Goal: Task Accomplishment & Management: Manage account settings

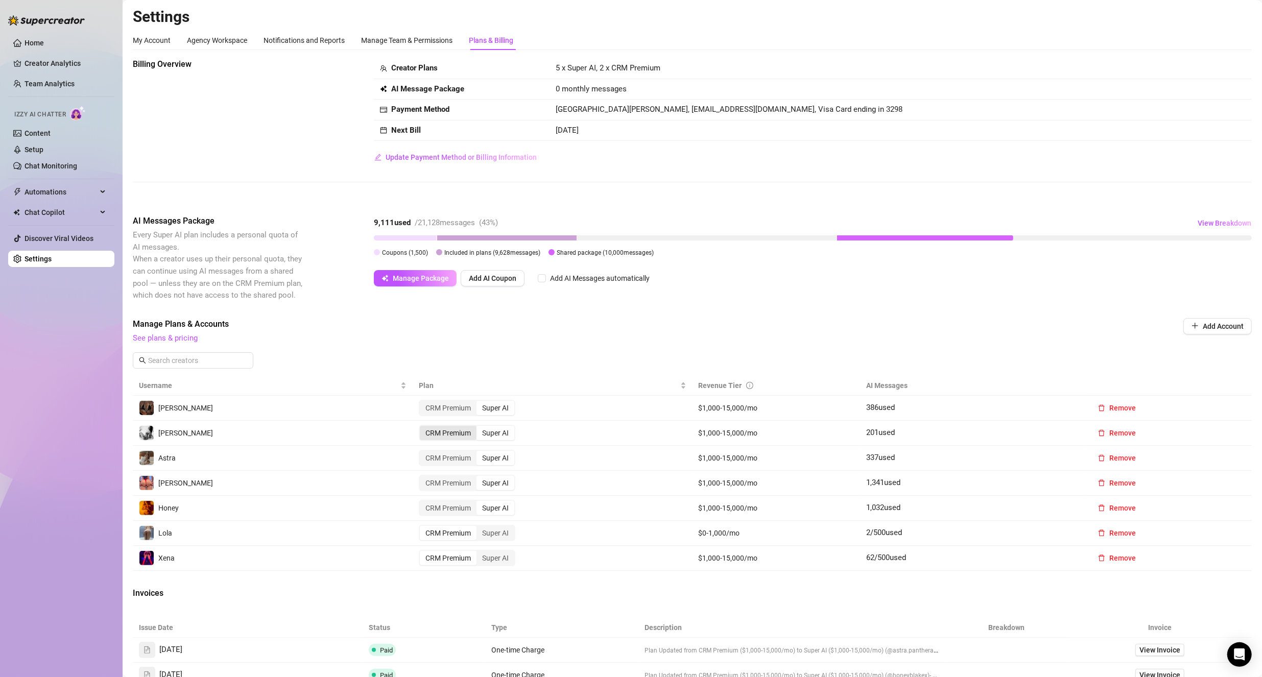
click at [446, 431] on div "CRM Premium" at bounding box center [448, 433] width 57 height 14
click at [422, 427] on input "CRM Premium" at bounding box center [422, 427] width 0 height 0
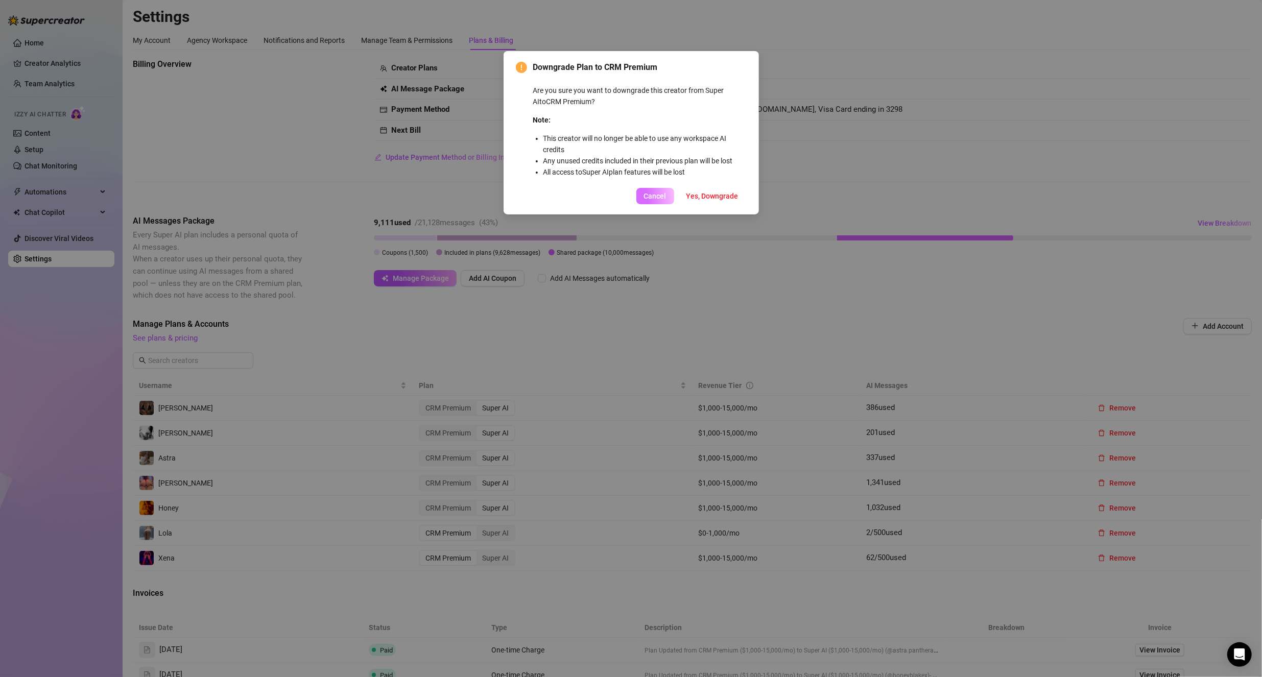
click at [663, 193] on span "Cancel" at bounding box center [655, 196] width 22 height 8
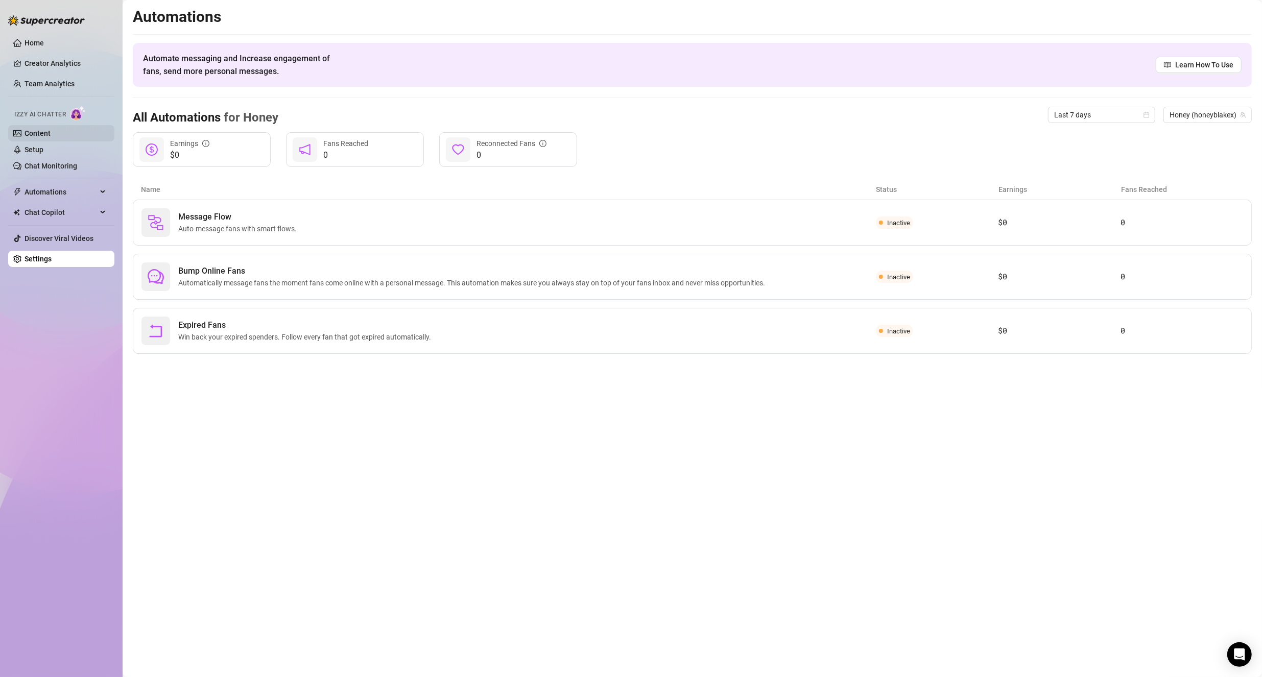
click at [47, 135] on link "Content" at bounding box center [38, 133] width 26 height 8
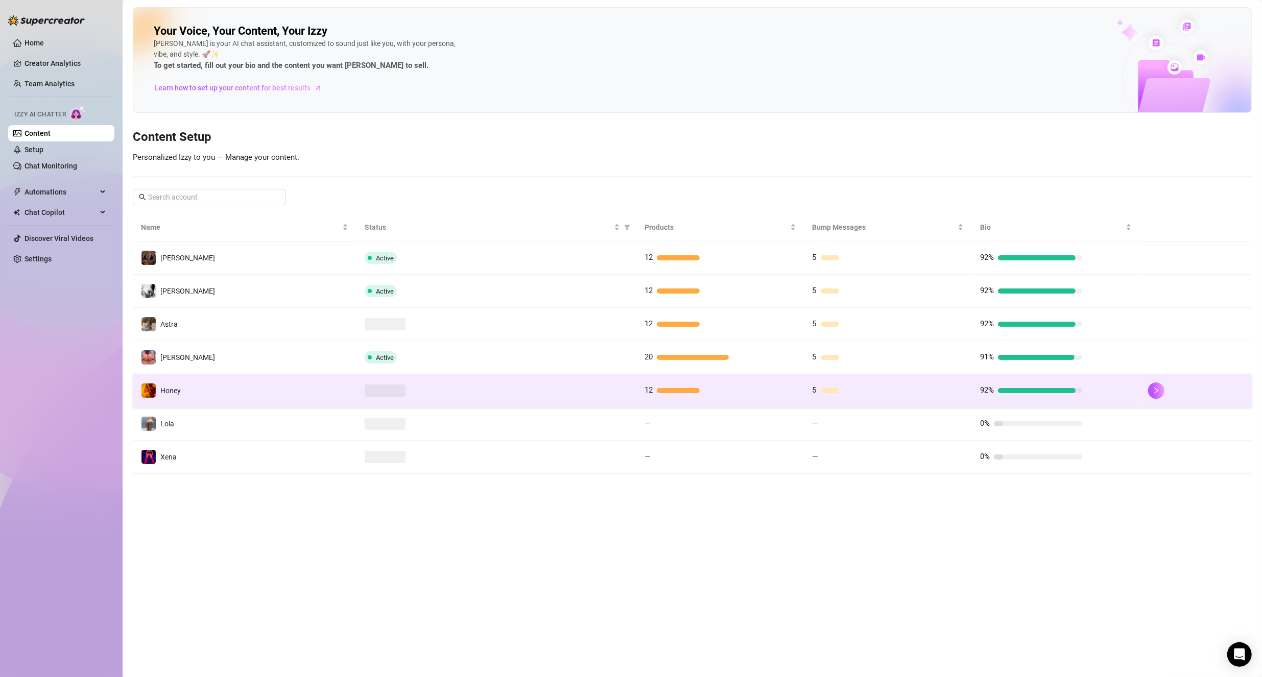
click at [263, 390] on td "Honey" at bounding box center [245, 390] width 224 height 33
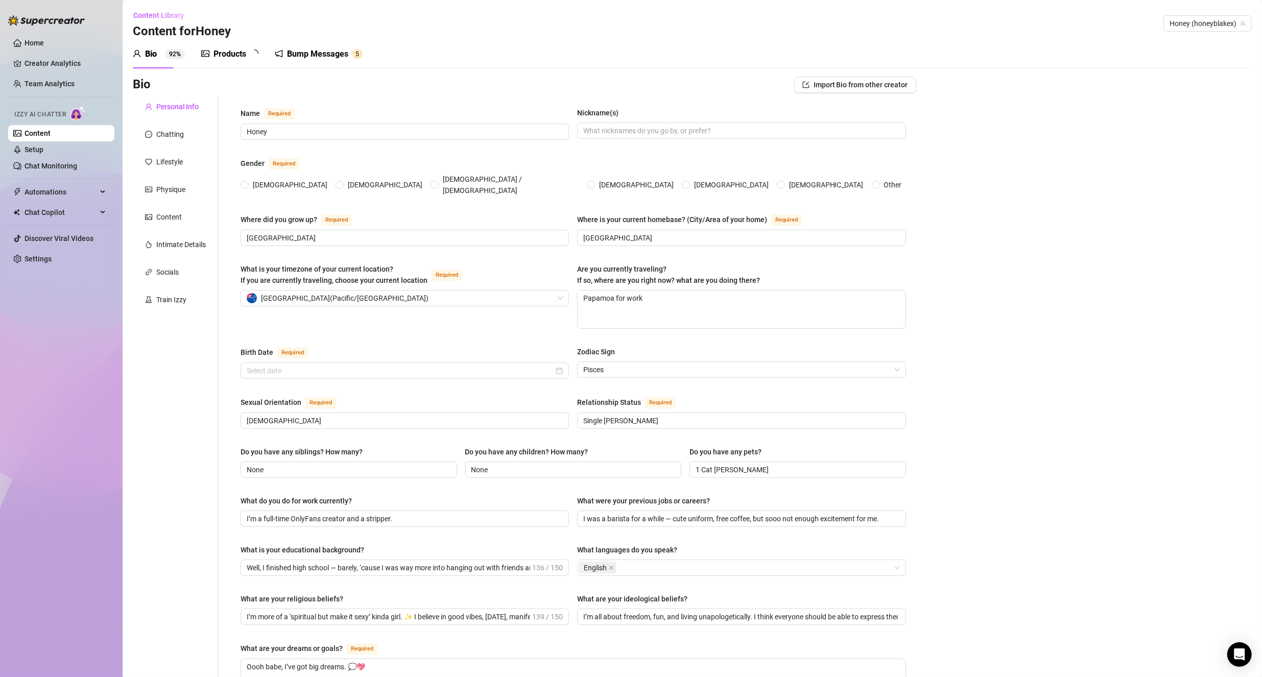
radio input "true"
type input "[DATE]"
click at [629, 291] on textarea "Papamoa for work" at bounding box center [741, 310] width 327 height 38
click at [602, 291] on textarea "Papamoa for work" at bounding box center [741, 310] width 327 height 38
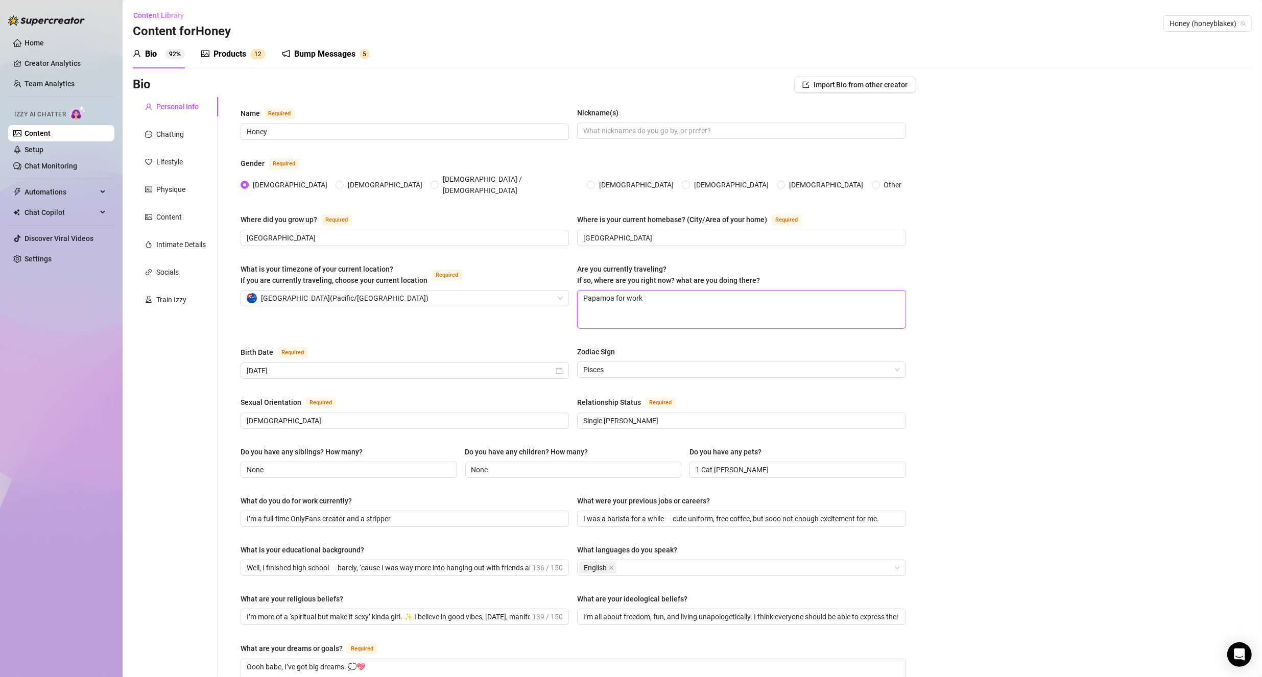
type textarea "Hfor work"
type textarea "Hafor work"
type textarea "Hamfor work"
type textarea "Hamifor work"
type textarea "Hamilfor work"
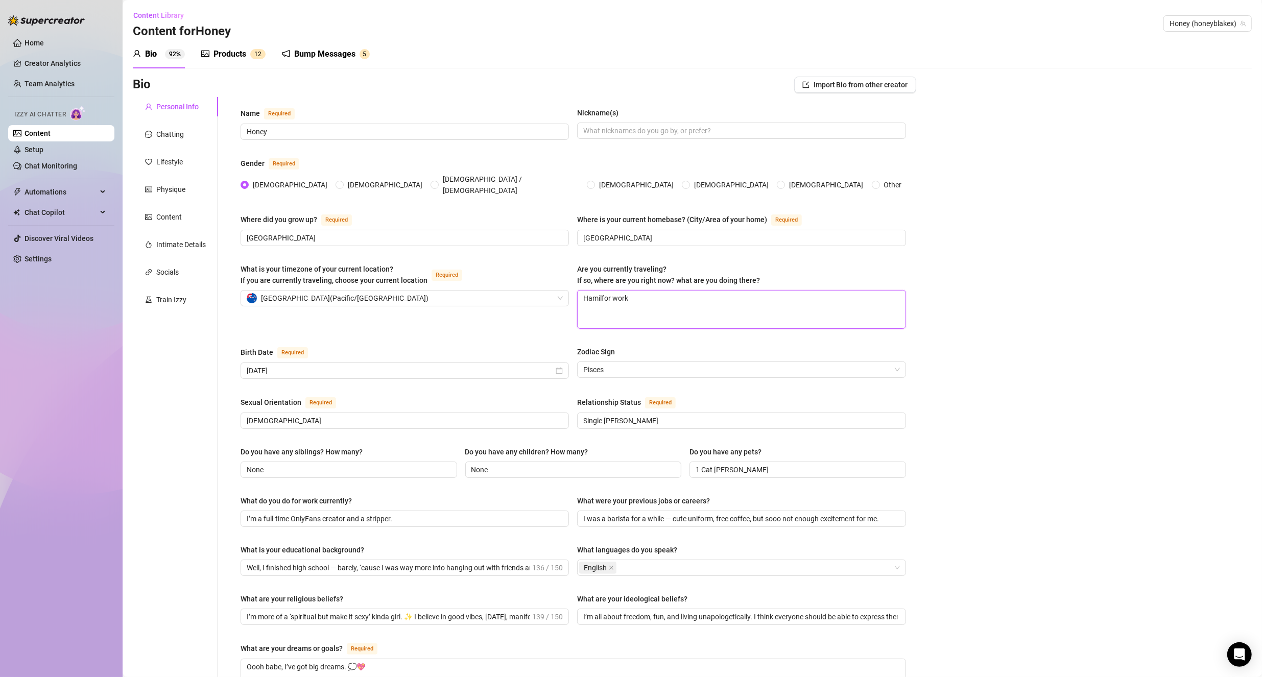
type textarea "Hamiltfor work"
type textarea "Hamiltofor work"
type textarea "Hamiltonfor work"
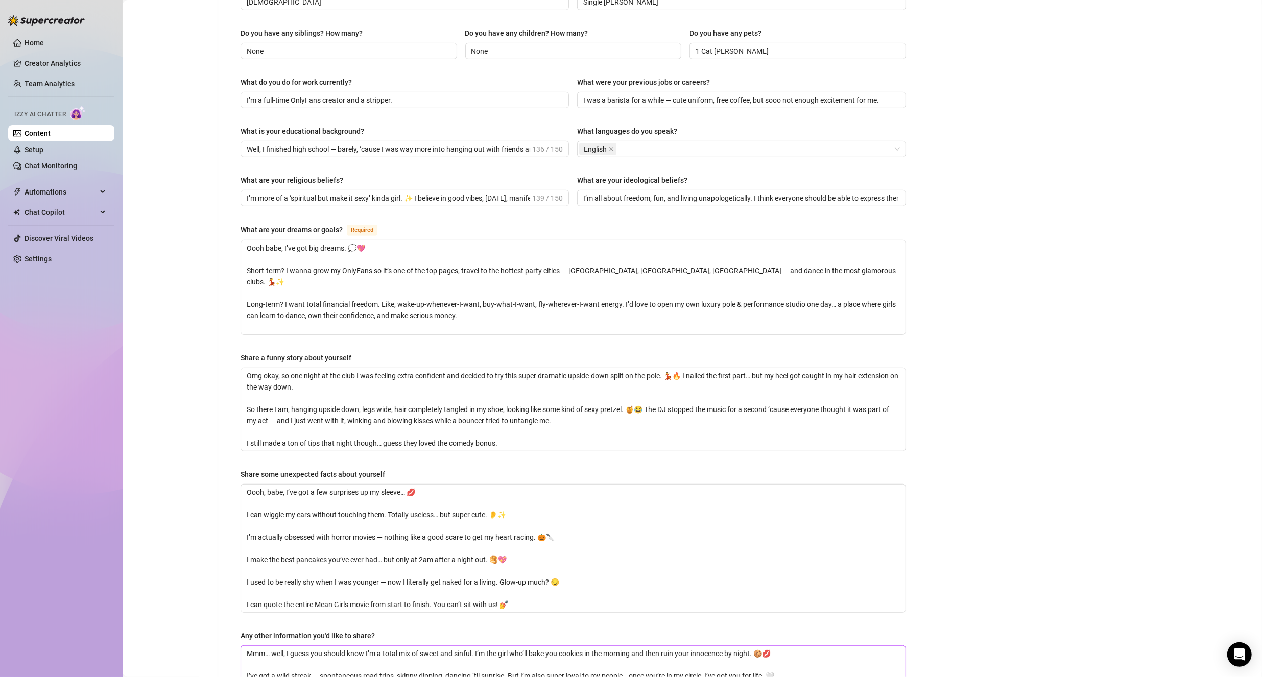
scroll to position [579, 0]
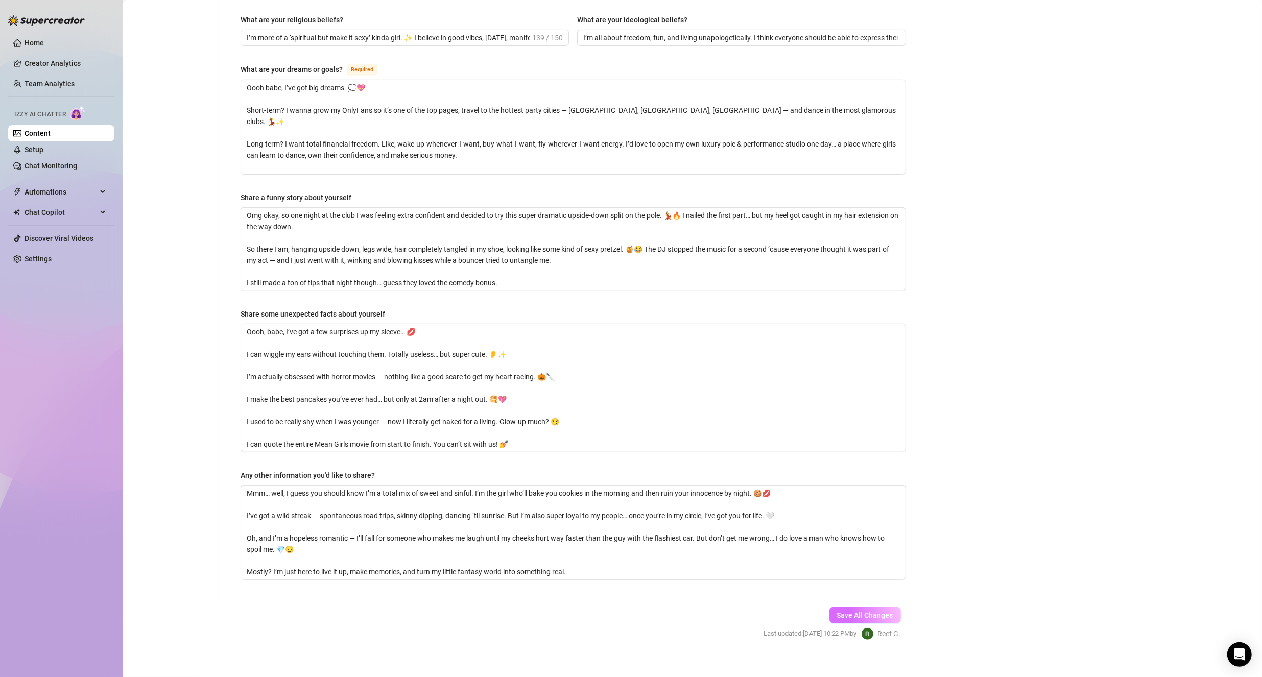
type textarea "[PERSON_NAME] for work"
click at [854, 611] on span "Save All Changes" at bounding box center [865, 615] width 56 height 8
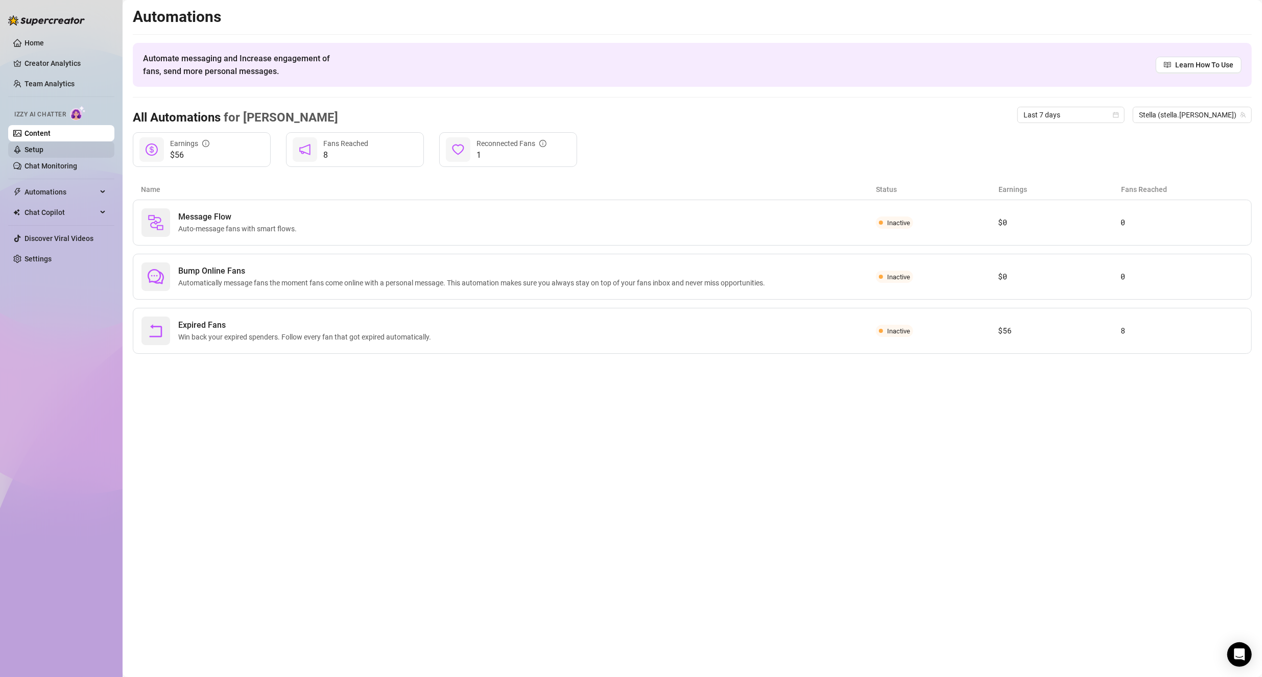
click at [43, 149] on link "Setup" at bounding box center [34, 150] width 19 height 8
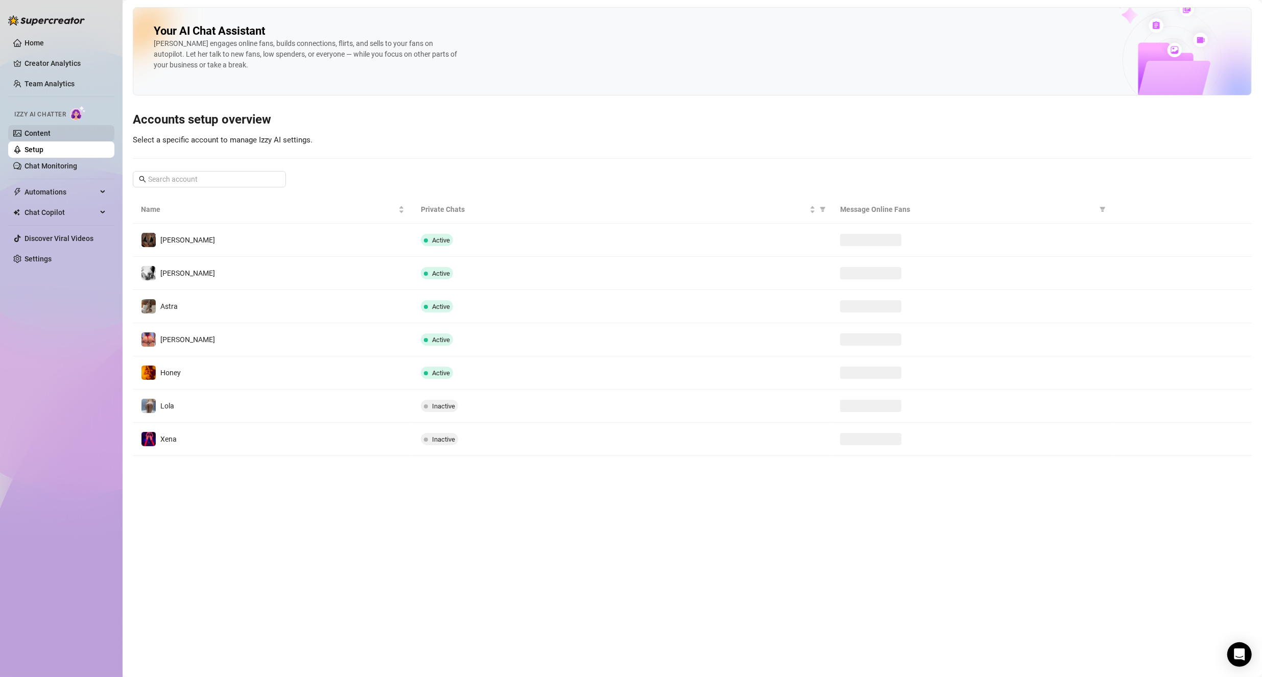
click at [51, 134] on link "Content" at bounding box center [38, 133] width 26 height 8
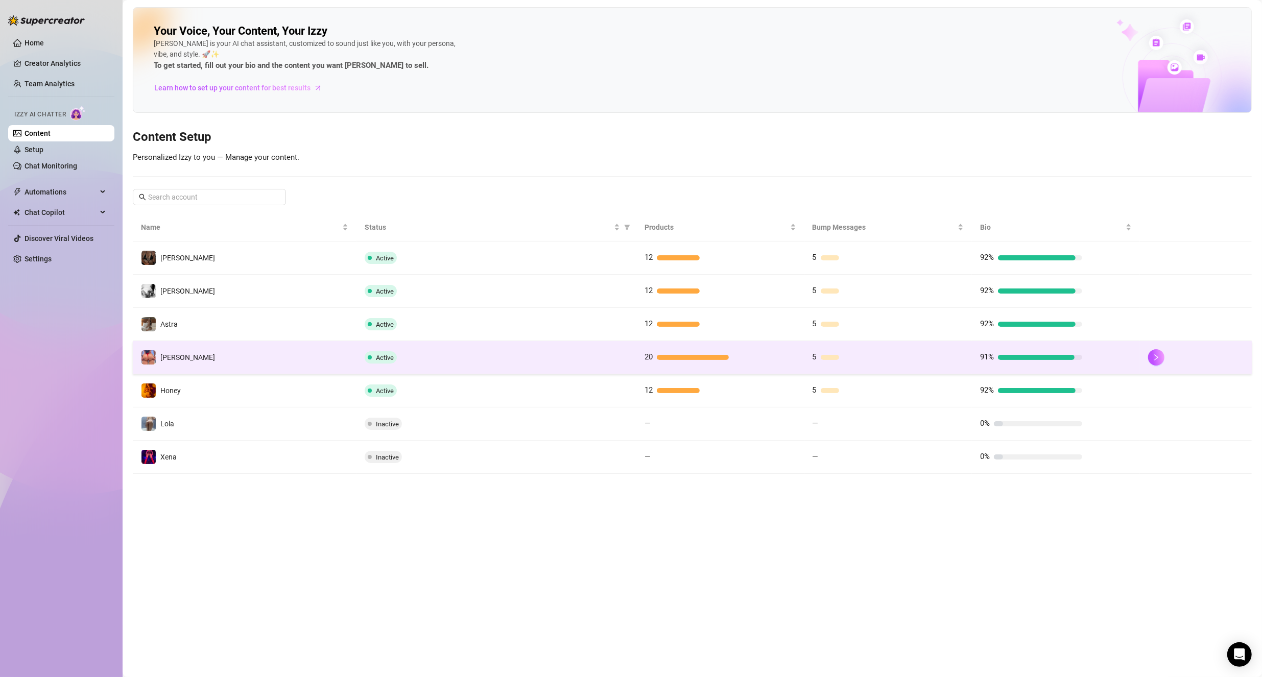
click at [216, 368] on td "[PERSON_NAME]" at bounding box center [245, 357] width 224 height 33
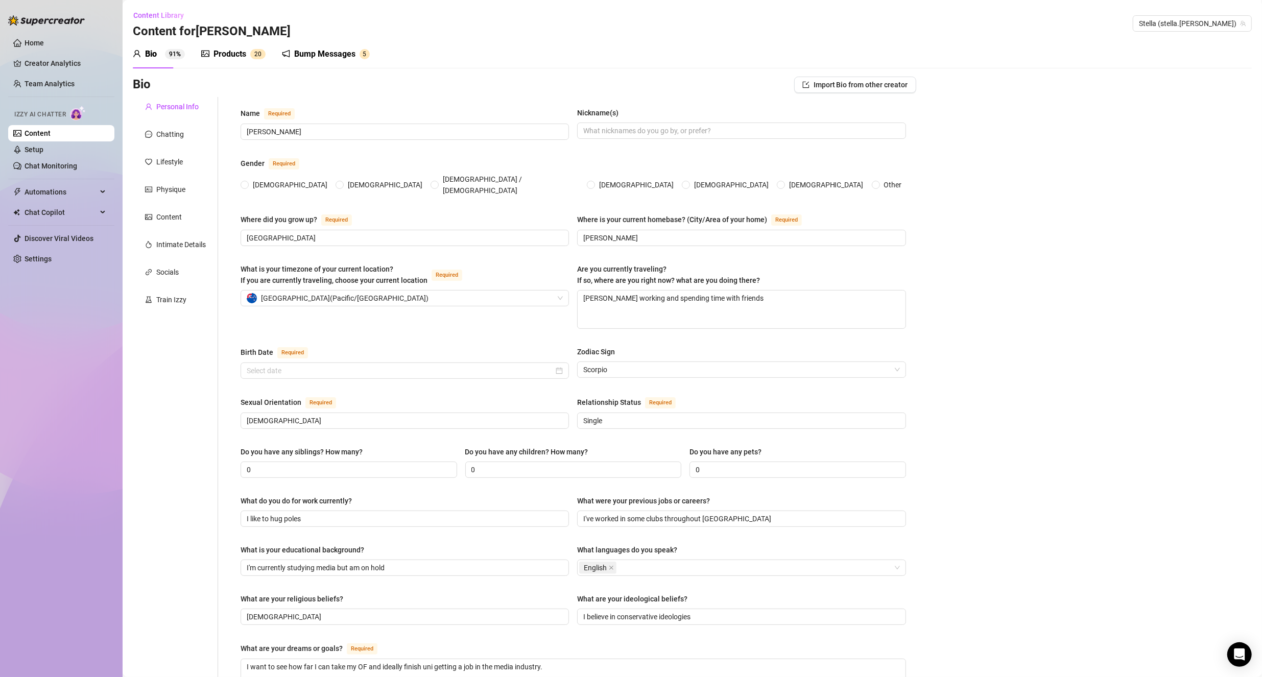
radio input "true"
type input "[DATE]"
click at [591, 295] on textarea "[PERSON_NAME] working and spending time with friends" at bounding box center [741, 310] width 327 height 38
type textarea "Kworking and spending time with friends"
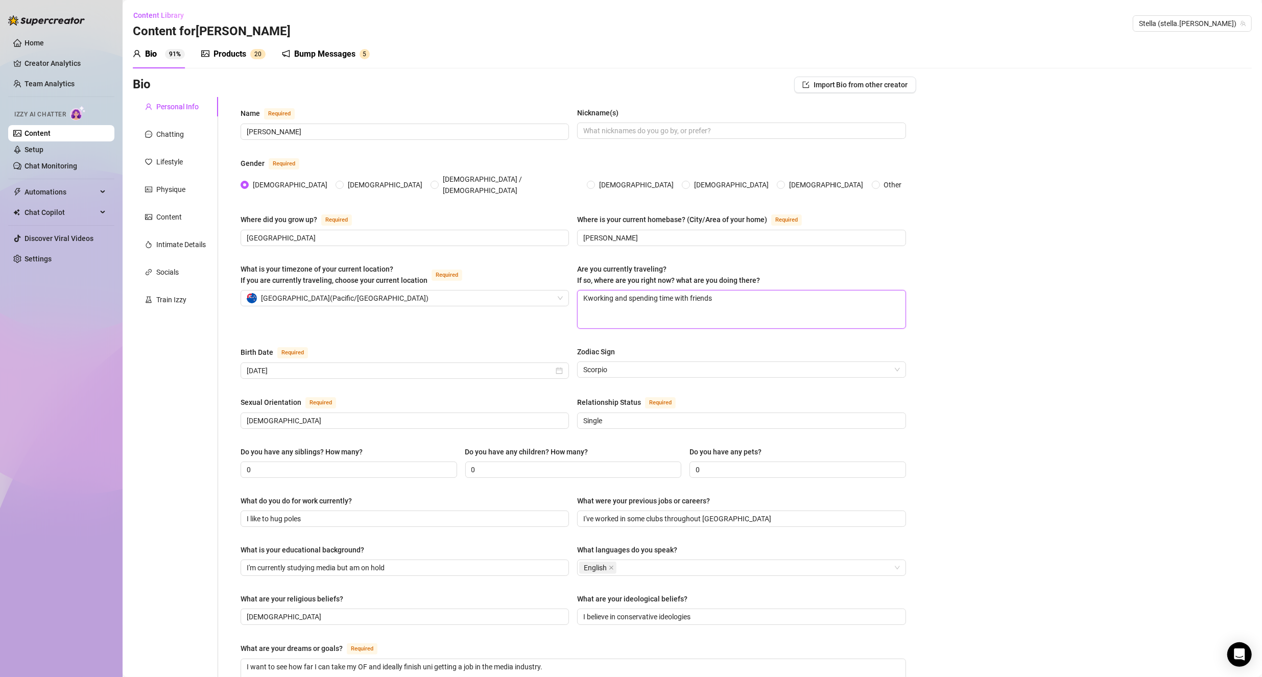
type textarea "Keworking and spending time with friends"
type textarea "Kerworking and spending time with friends"
type textarea "[PERSON_NAME] and spending time with friends"
type textarea "Kerikworking and spending time with friends"
type textarea "Kerikeworking and spending time with friends"
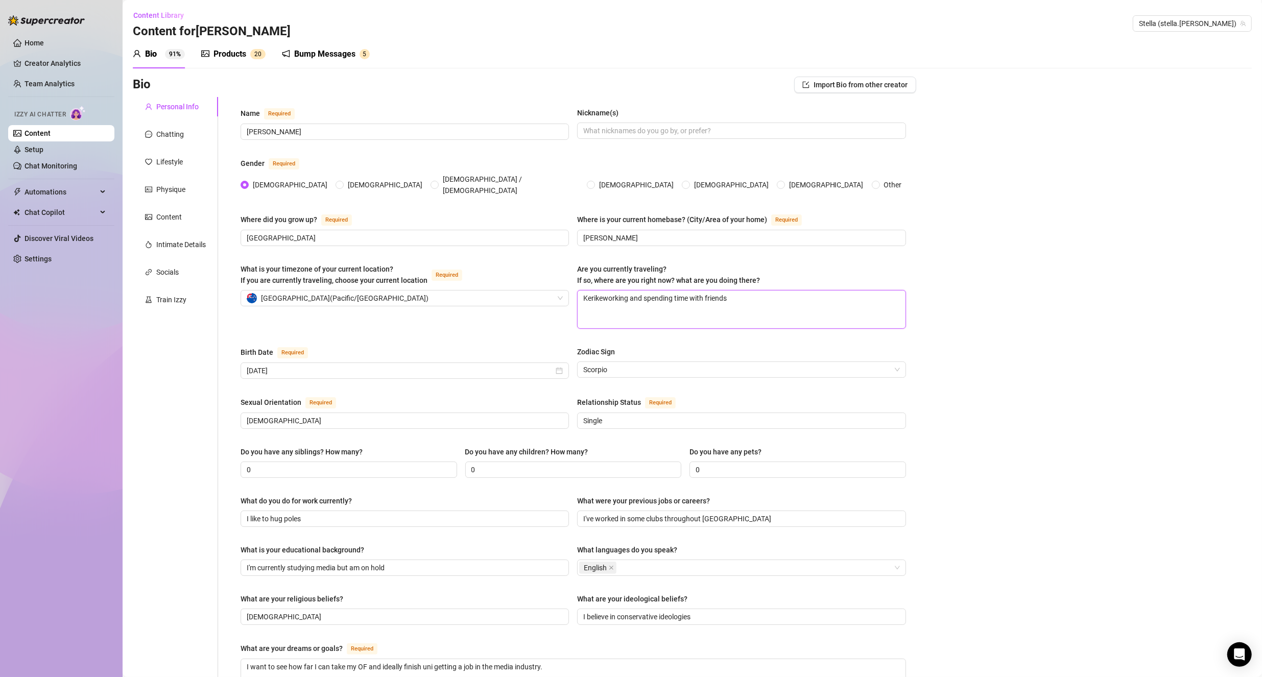
type textarea "Kerikerworking and spending time with friends"
type textarea "[PERSON_NAME] and spending time with friends"
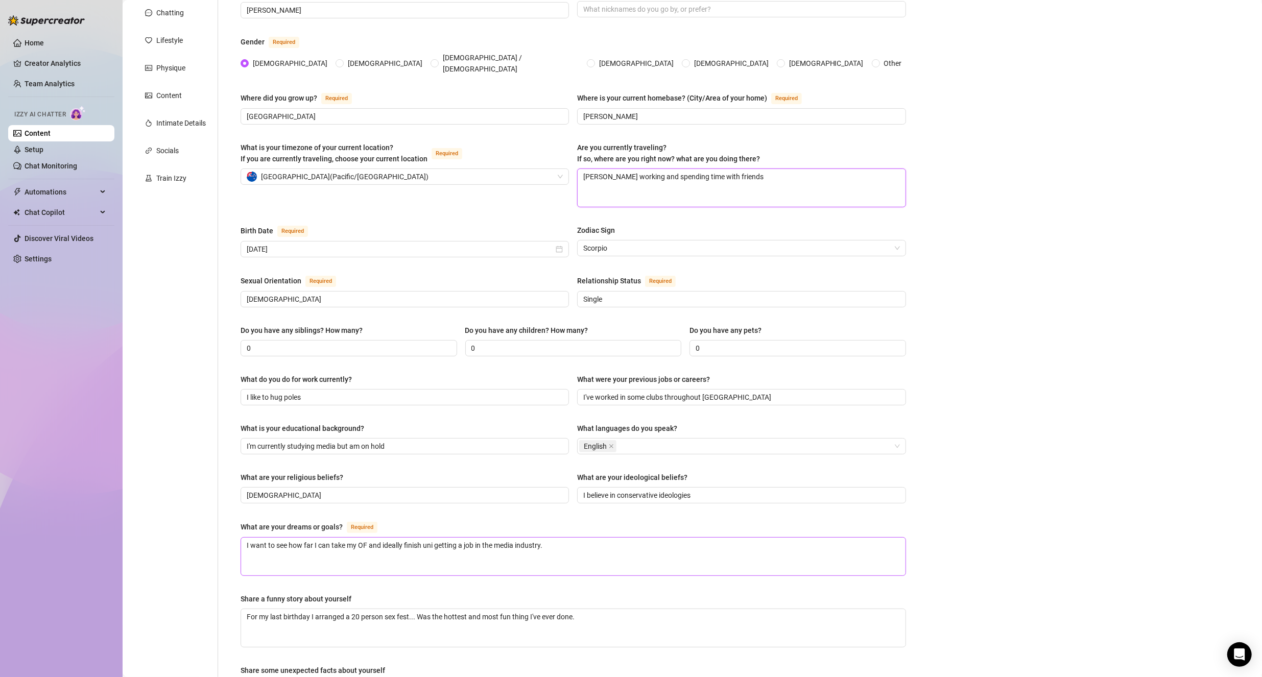
scroll to position [332, 0]
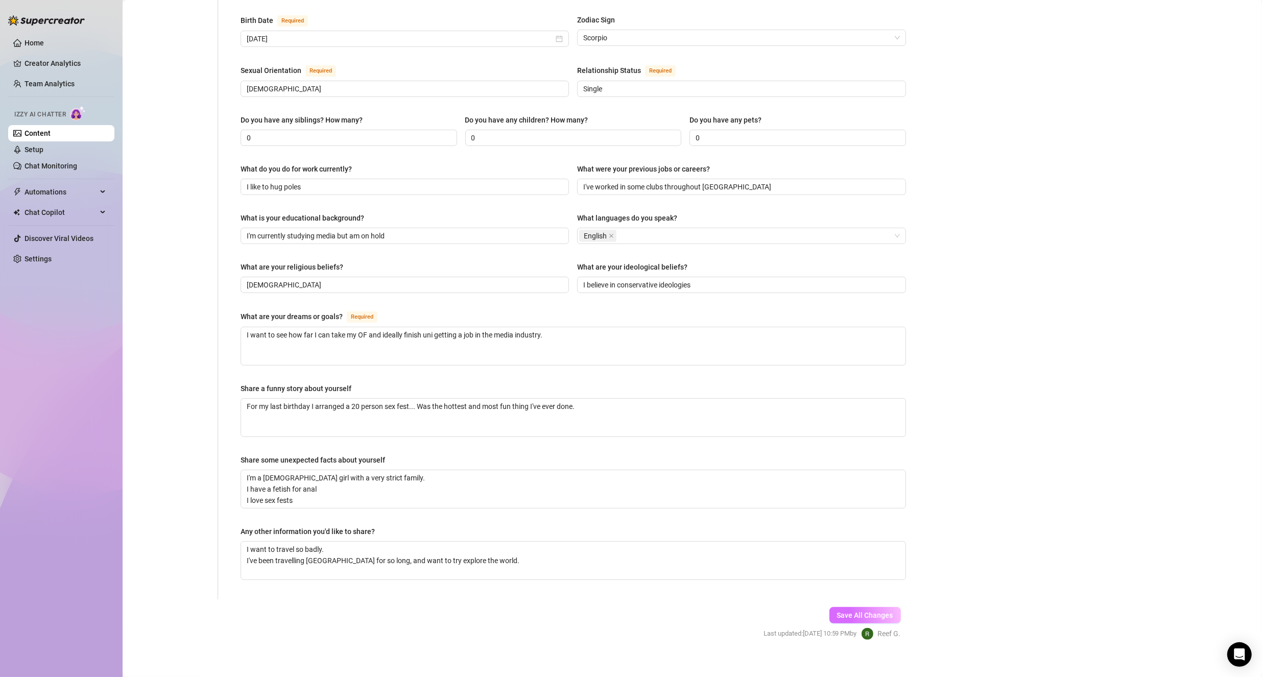
type textarea "[PERSON_NAME] working and spending time with friends"
click at [852, 611] on span "Save All Changes" at bounding box center [865, 615] width 56 height 8
